Goal: Complete application form

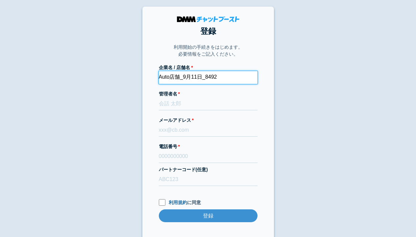
type input "Auto店舗_9月11日_8492"
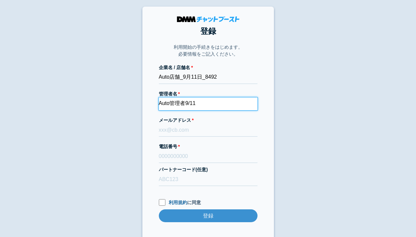
type input "Auto管理者9/11"
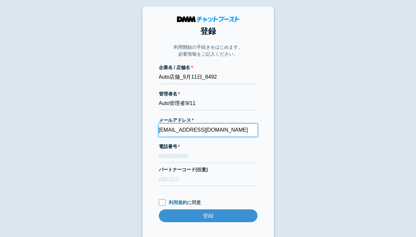
type input "[EMAIL_ADDRESS][DOMAIN_NAME]"
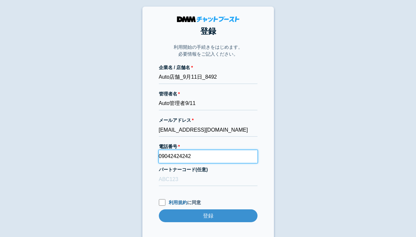
type input "09042424242"
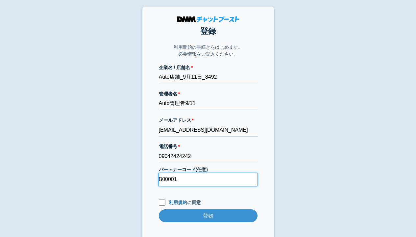
type input "B00001"
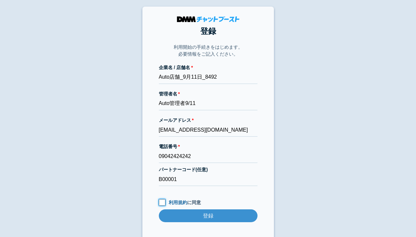
click at [162, 202] on input "利用規約 に同意" at bounding box center [162, 202] width 7 height 7
checkbox input "true"
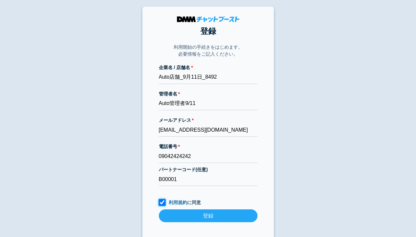
click at [208, 216] on input "登録" at bounding box center [208, 215] width 99 height 13
